Goal: Information Seeking & Learning: Learn about a topic

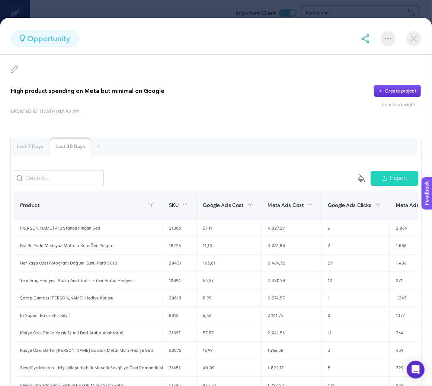
click at [413, 39] on img at bounding box center [413, 38] width 15 height 15
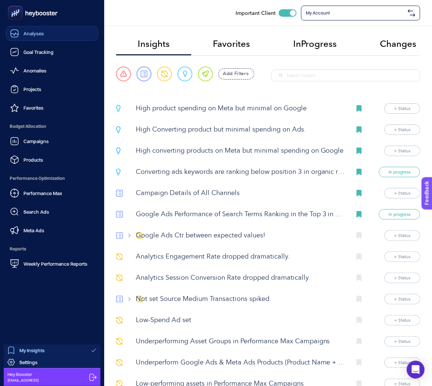
click at [43, 33] on span "Analyses" at bounding box center [33, 33] width 20 height 6
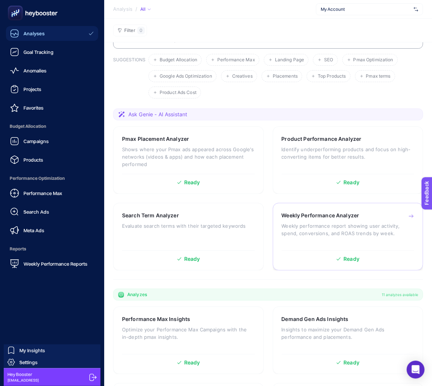
scroll to position [60, 0]
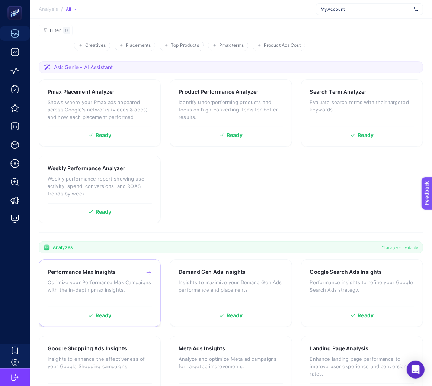
click at [115, 273] on div "Performance Max Insights" at bounding box center [100, 271] width 104 height 7
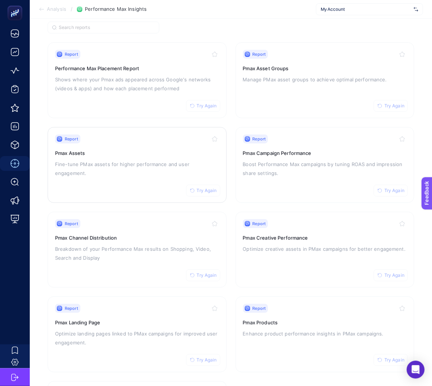
click at [143, 154] on h3 "Pmax Assets" at bounding box center [137, 152] width 164 height 7
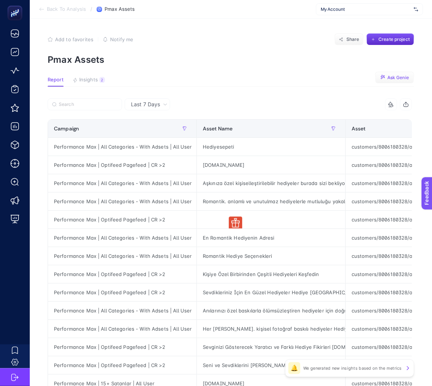
click at [392, 80] on span "Ask Genie" at bounding box center [398, 78] width 22 height 6
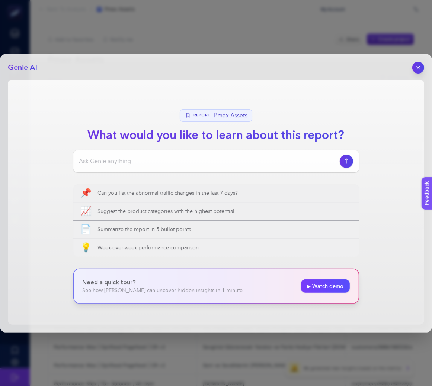
click at [327, 285] on link "▶ Watch demo" at bounding box center [325, 286] width 49 height 13
